Goal: Find specific page/section: Find specific page/section

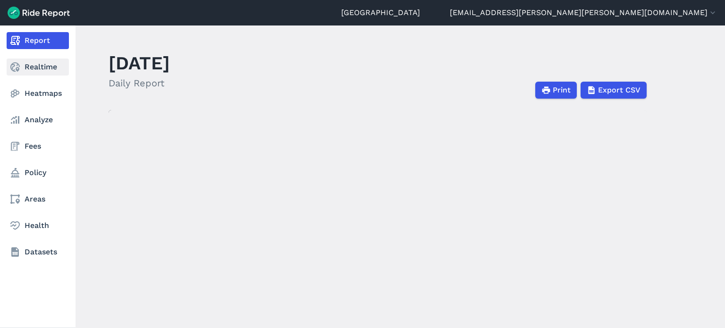
click at [27, 66] on link "Realtime" at bounding box center [38, 66] width 62 height 17
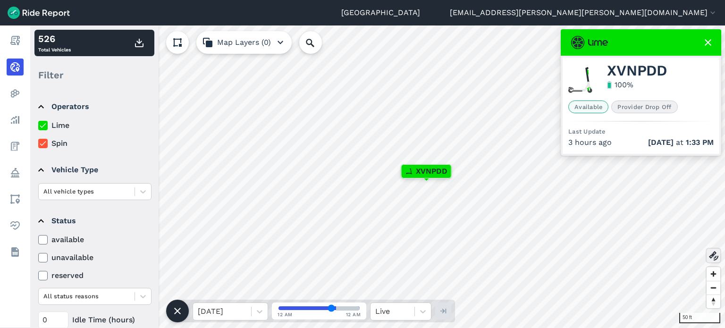
click at [711, 251] on icon at bounding box center [713, 255] width 11 height 11
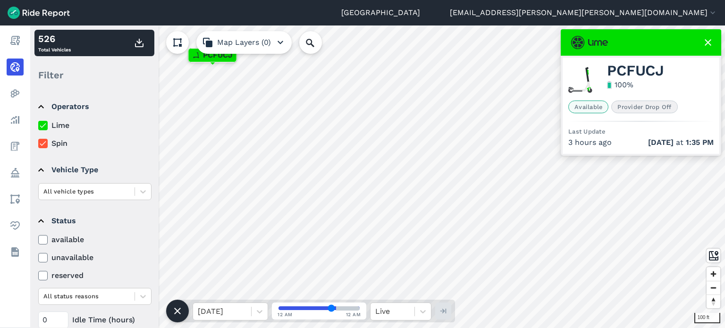
click at [707, 42] on use at bounding box center [707, 42] width 7 height 7
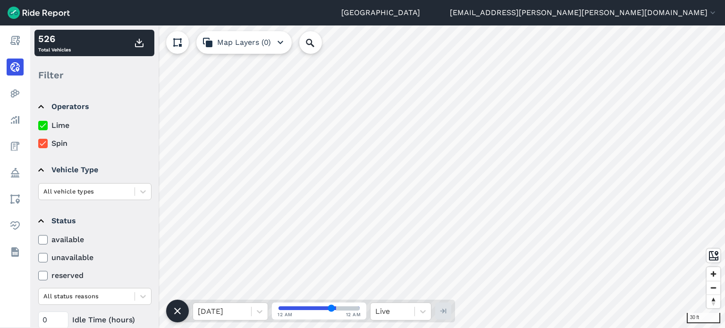
click at [575, 327] on html "Durham [EMAIL_ADDRESS][PERSON_NAME][PERSON_NAME][DOMAIN_NAME] Settings Terms Si…" at bounding box center [362, 164] width 725 height 328
click at [280, 306] on input "range" at bounding box center [318, 308] width 81 height 4
drag, startPoint x: 282, startPoint y: 307, endPoint x: 292, endPoint y: 300, distance: 12.6
click at [292, 306] on input "range" at bounding box center [318, 308] width 81 height 4
click at [311, 308] on input "range" at bounding box center [318, 308] width 81 height 4
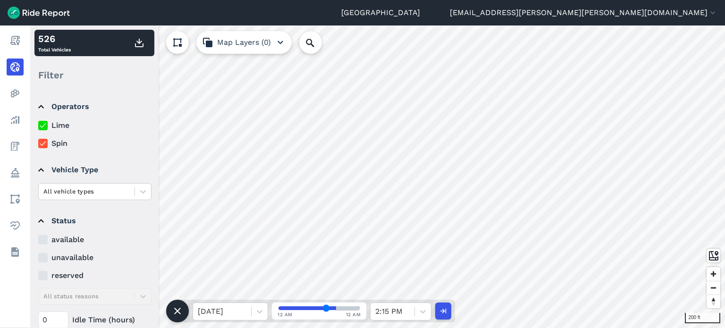
type input "57"
click at [325, 306] on input "range" at bounding box center [318, 308] width 81 height 4
click at [262, 312] on icon at bounding box center [259, 311] width 9 height 9
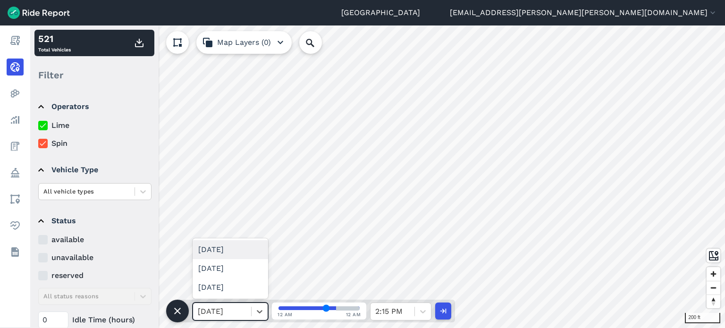
click at [228, 250] on div "[DATE]" at bounding box center [229, 249] width 75 height 19
